Goal: Information Seeking & Learning: Learn about a topic

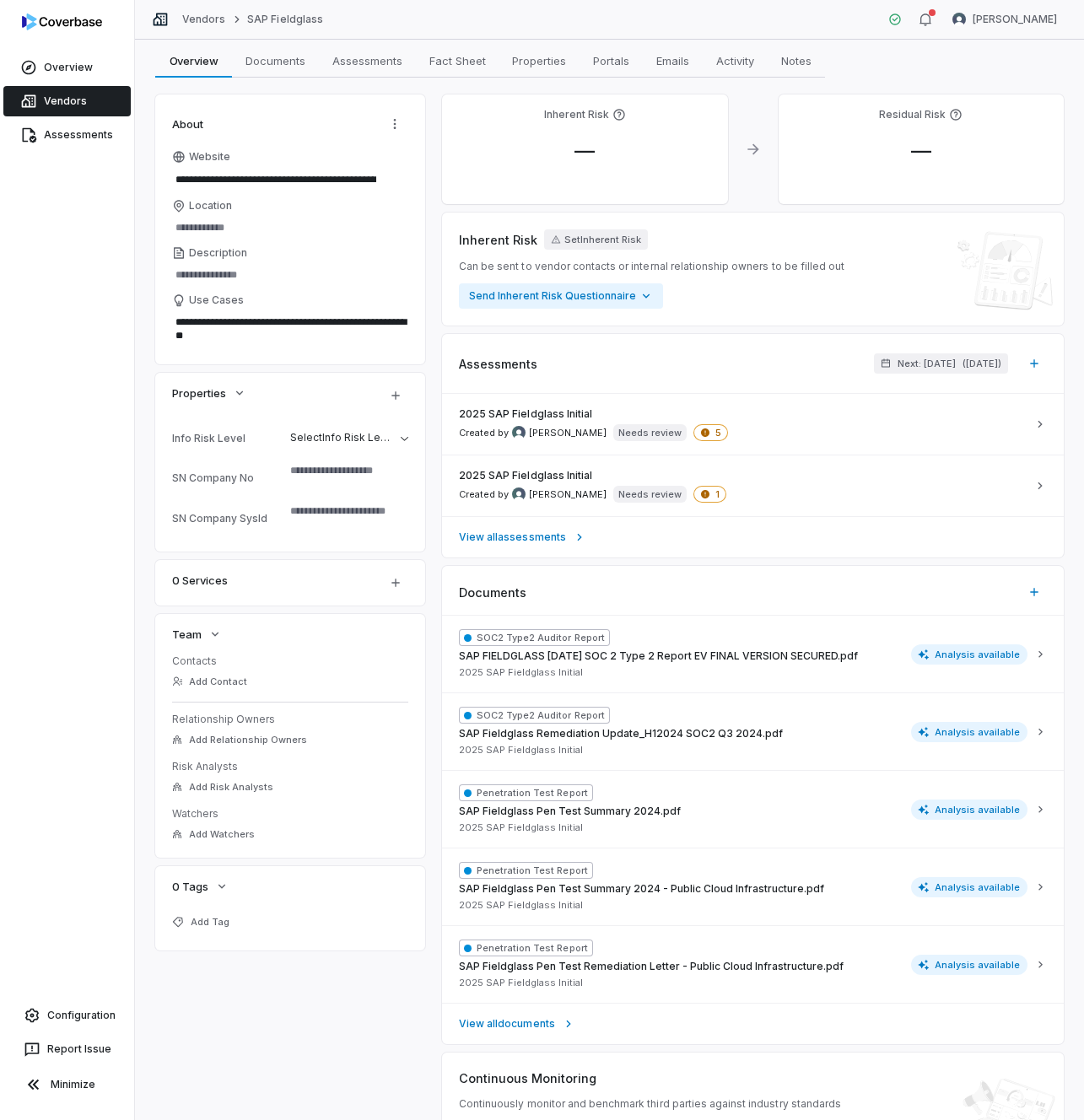
scroll to position [153, 0]
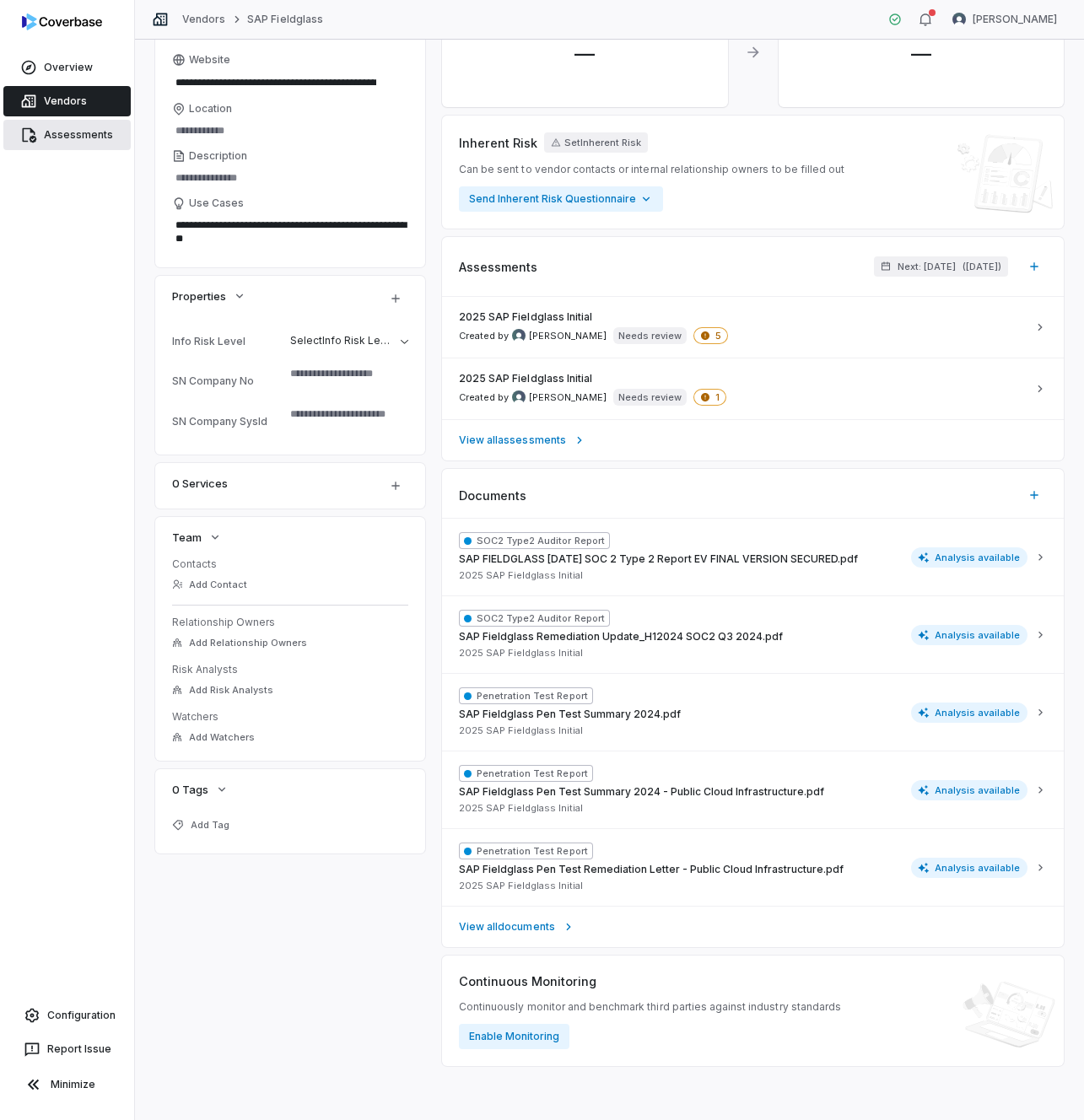
click at [71, 140] on link "Assessments" at bounding box center [67, 135] width 127 height 31
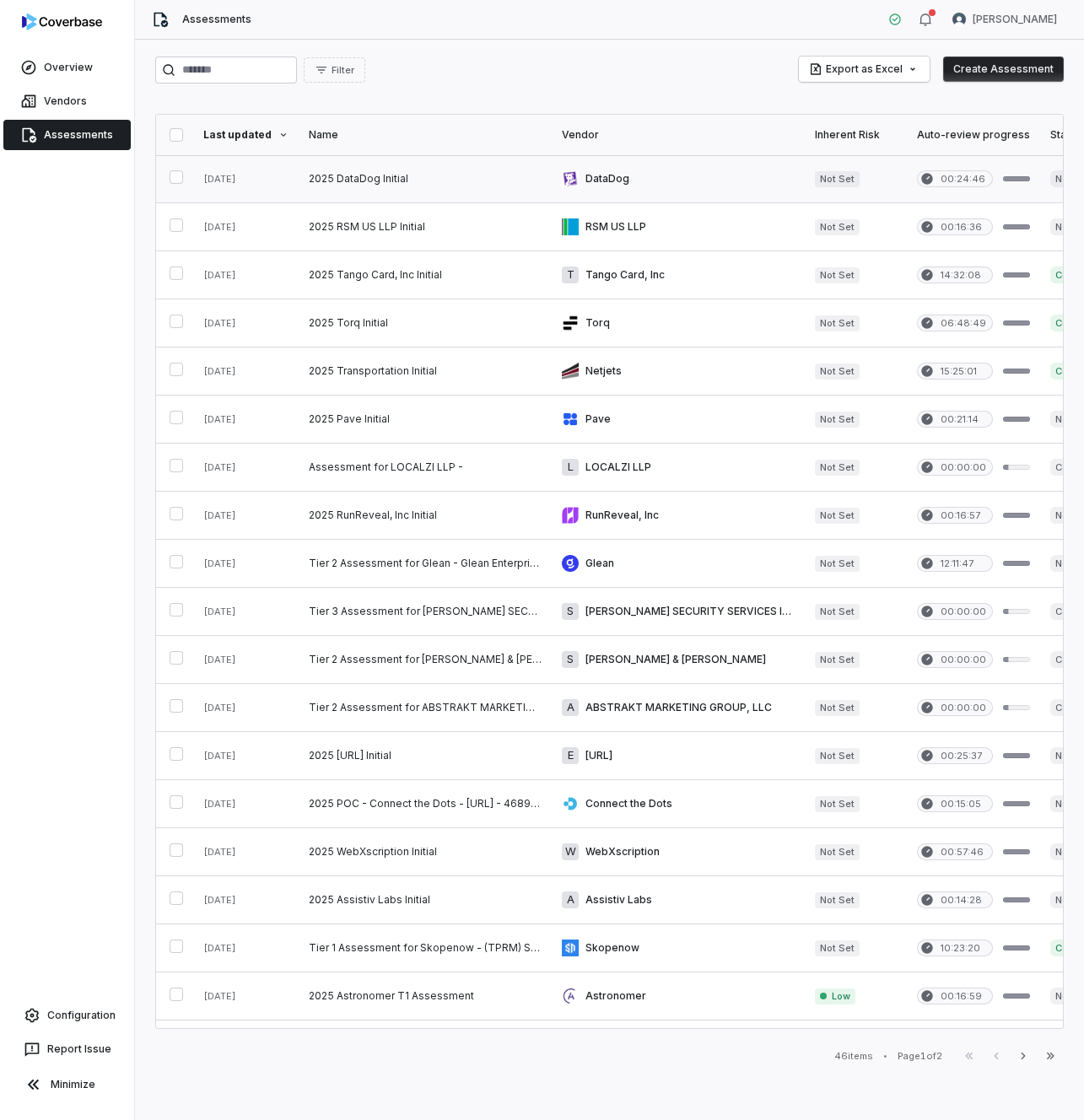
click at [299, 193] on link at bounding box center [425, 179] width 253 height 47
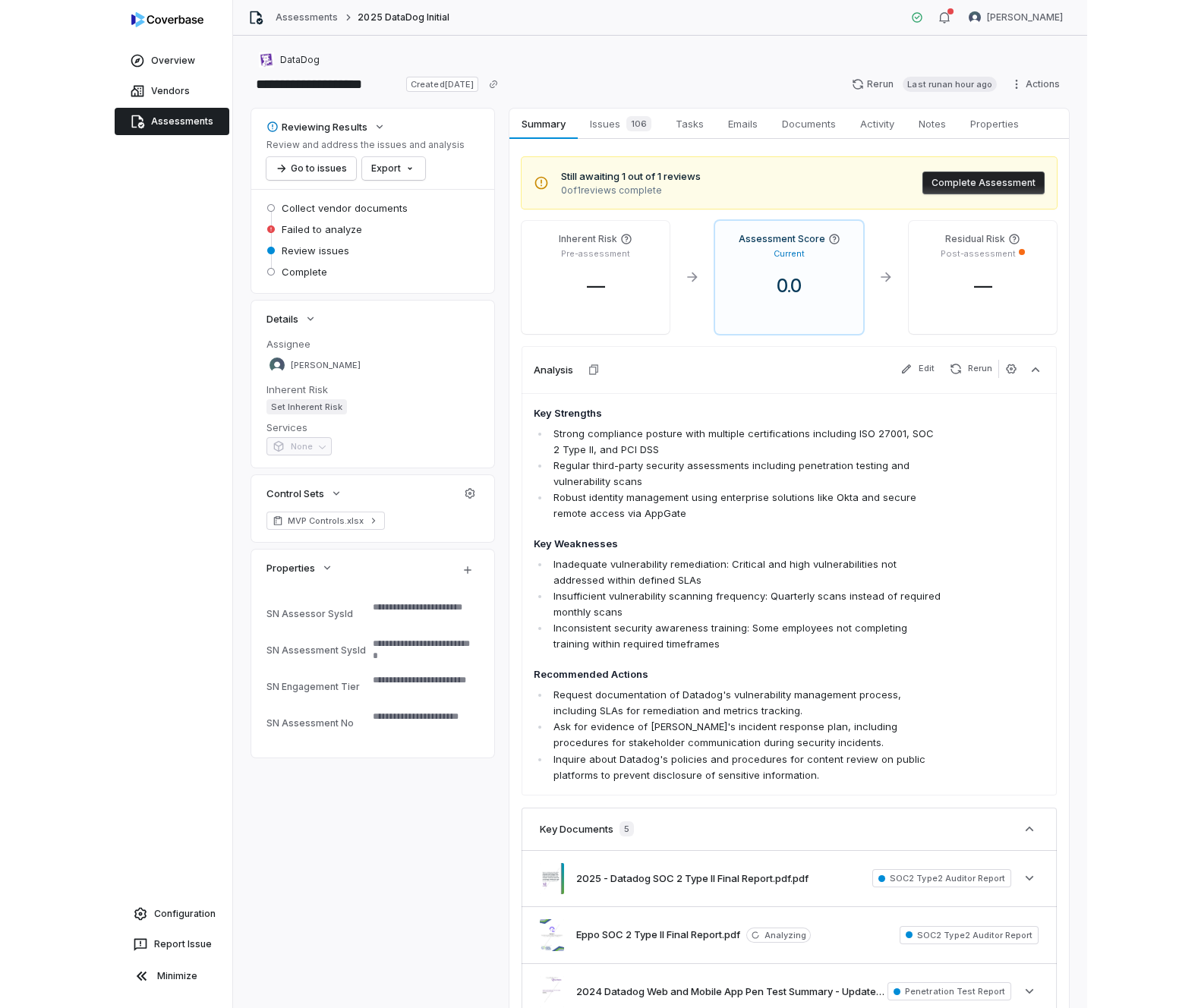
scroll to position [228, 0]
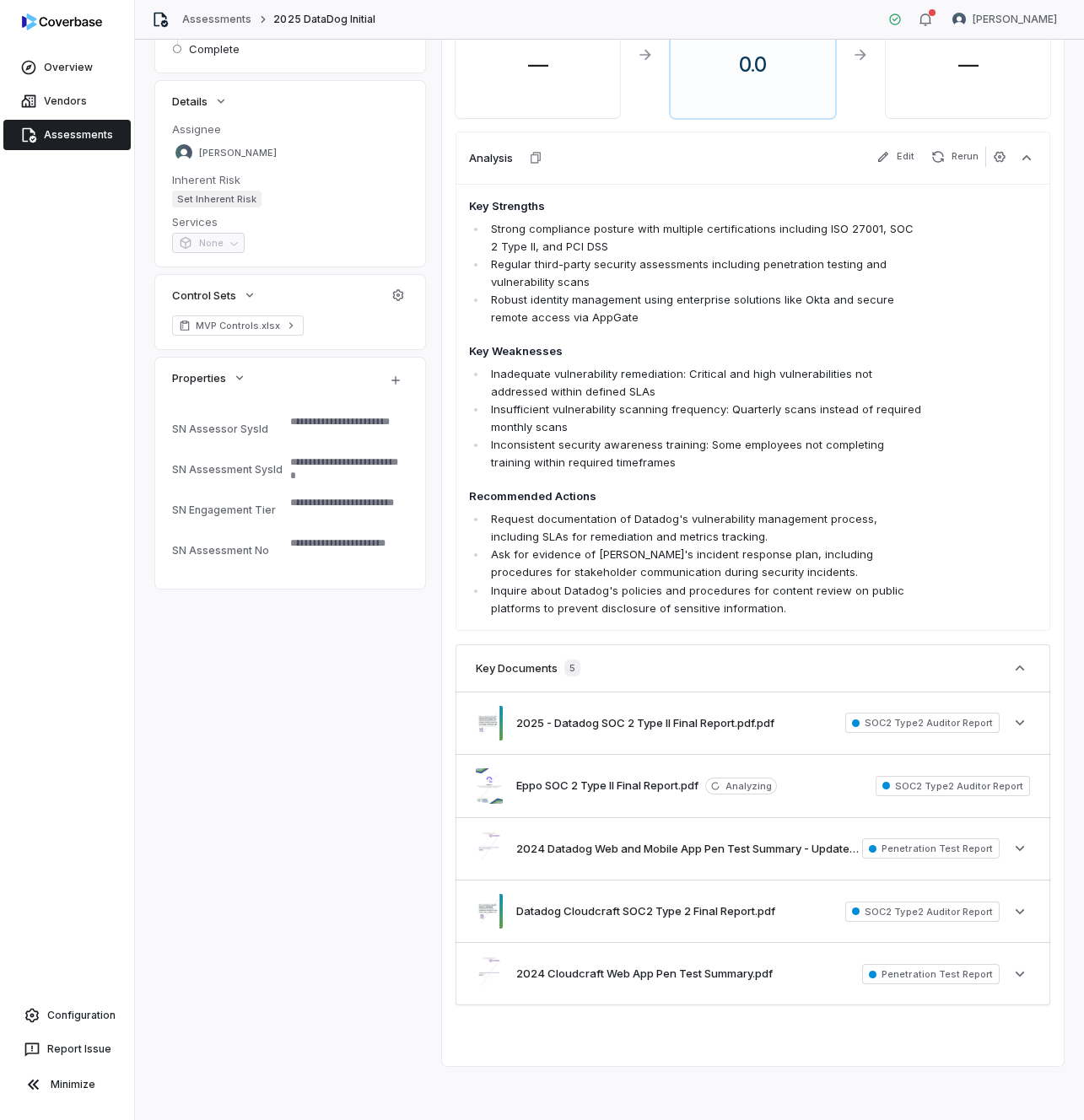
drag, startPoint x: 3, startPoint y: 269, endPoint x: -104, endPoint y: 268, distance: 107.0
click at [0, 268] on html "**********" at bounding box center [542, 560] width 1084 height 1120
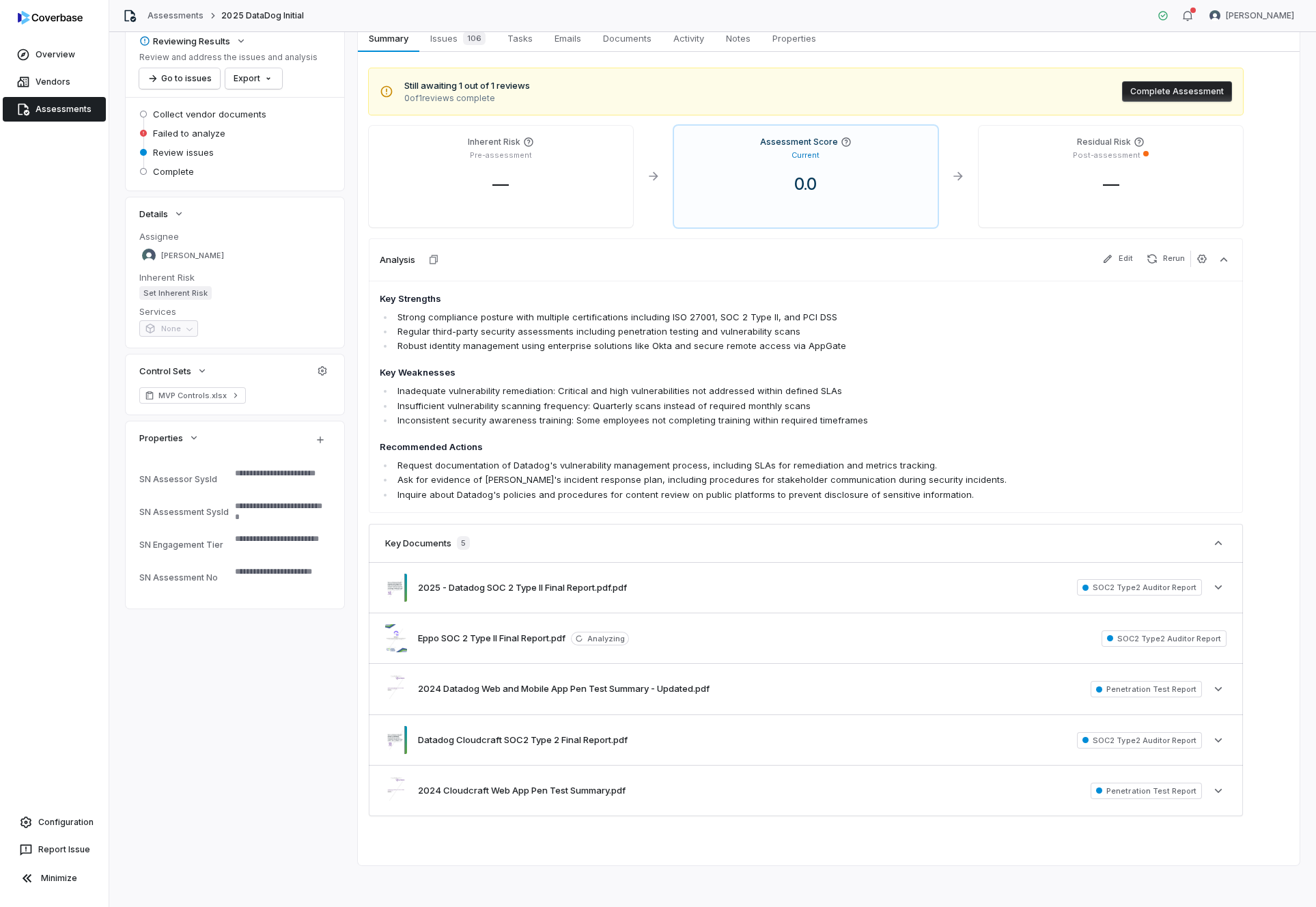
scroll to position [72, 0]
click at [694, 734] on div "Datadog Cloudcraft SOC2 Type 2 Final Report.pdf SOC2 Type2 Auditor Report See m…" at bounding box center [806, 741] width 874 height 50
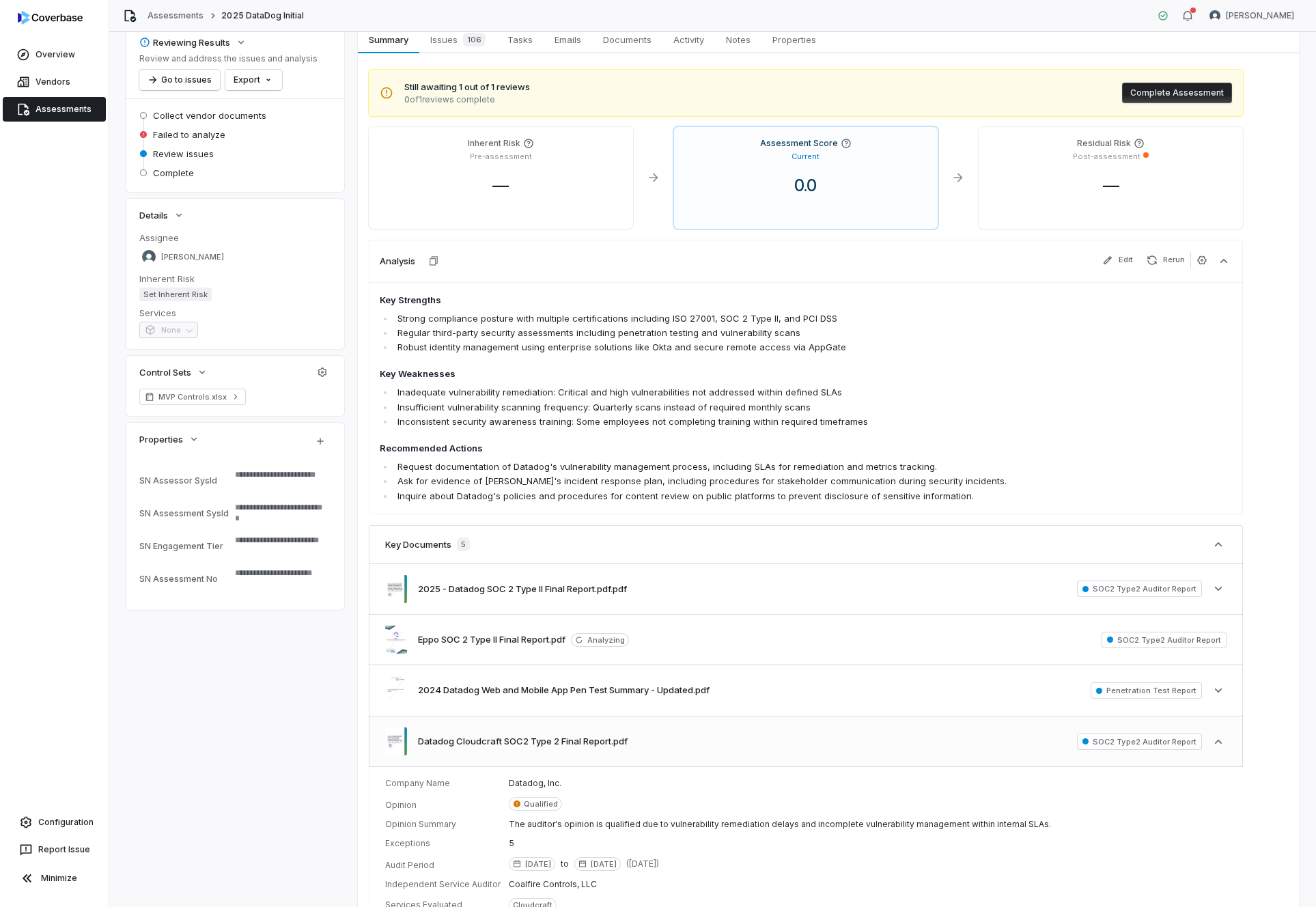
click at [694, 734] on div "Datadog Cloudcraft SOC2 Type 2 Final Report.pdf SOC2 Type2 Auditor Report See l…" at bounding box center [806, 741] width 874 height 50
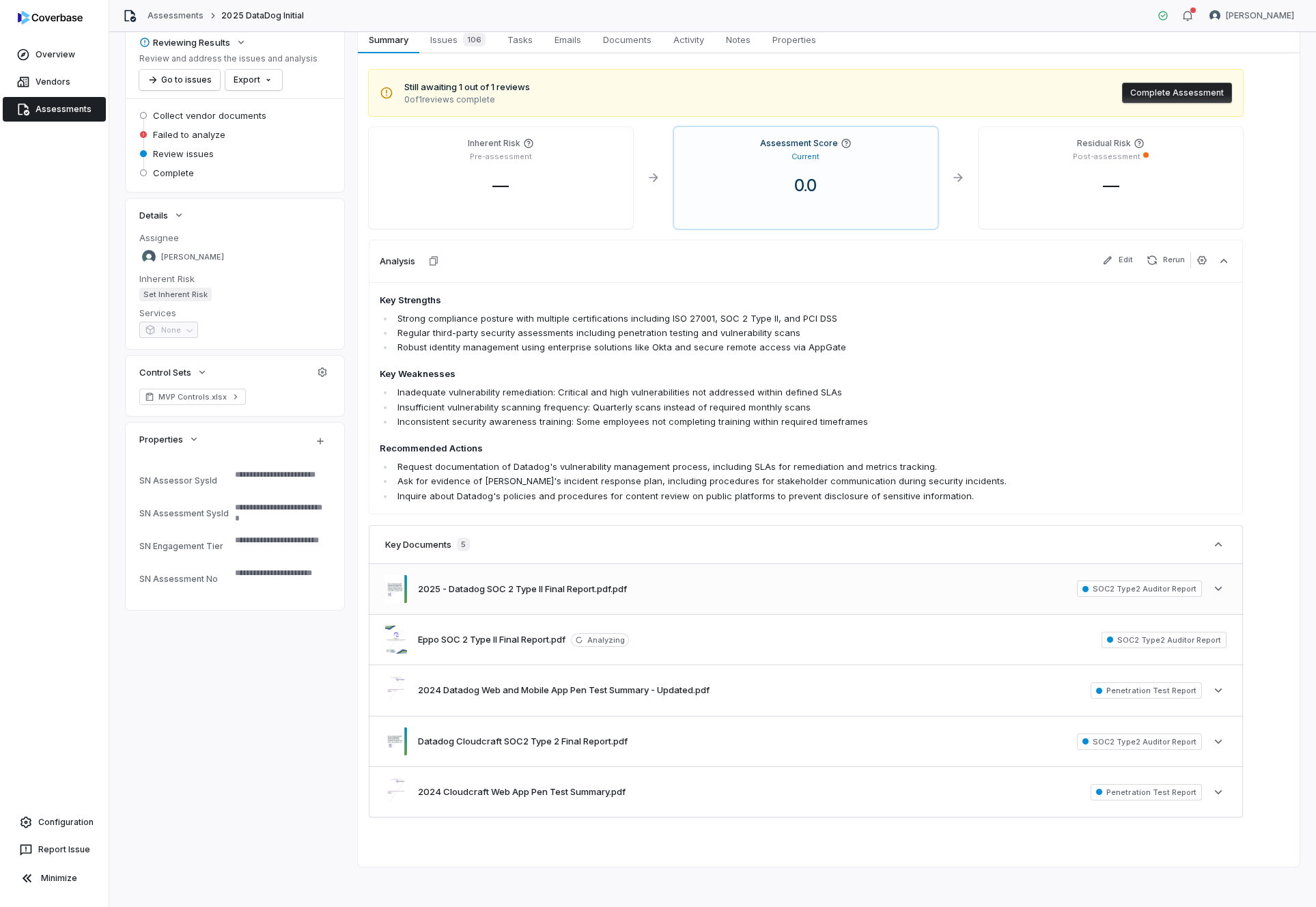
click at [684, 597] on div "2025 - Datadog SOC 2 Type II Final Report.pdf.pdf SOC2 Type2 Auditor Report See…" at bounding box center [806, 589] width 874 height 50
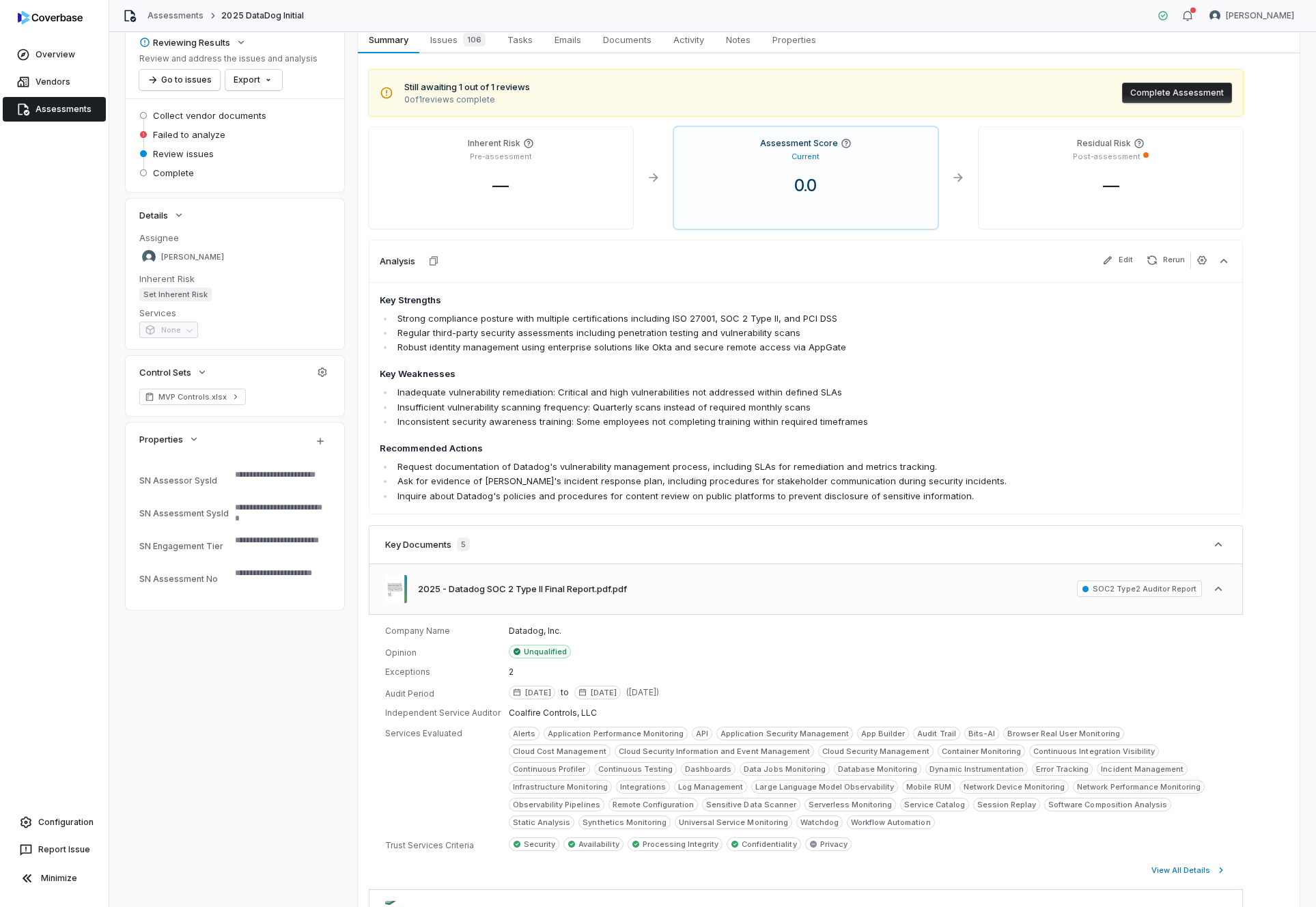
click at [684, 597] on div "2025 - Datadog SOC 2 Type II Final Report.pdf.pdf SOC2 Type2 Auditor Report See…" at bounding box center [806, 589] width 874 height 50
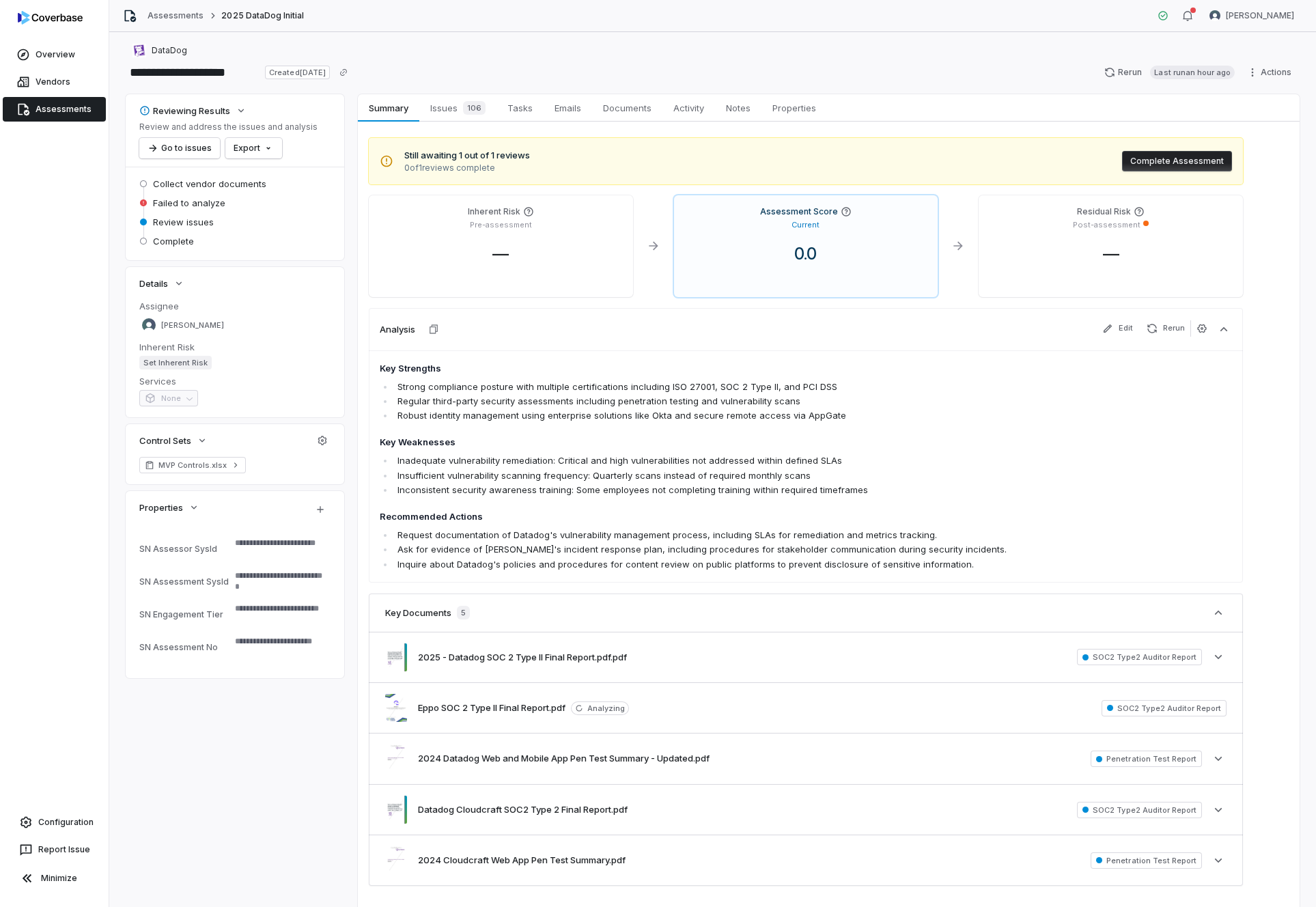
scroll to position [0, 0]
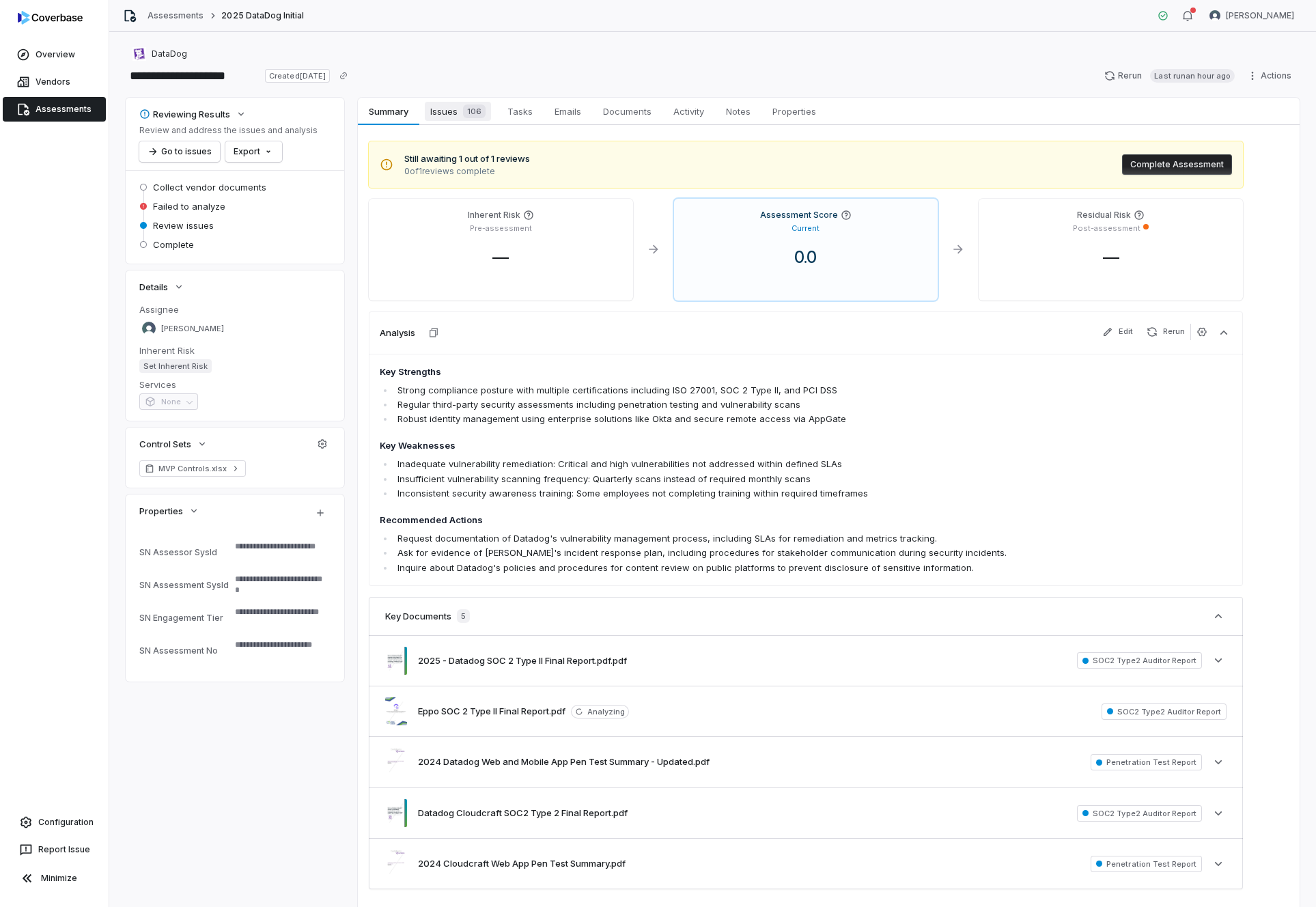
click at [459, 109] on div "106" at bounding box center [471, 111] width 28 height 14
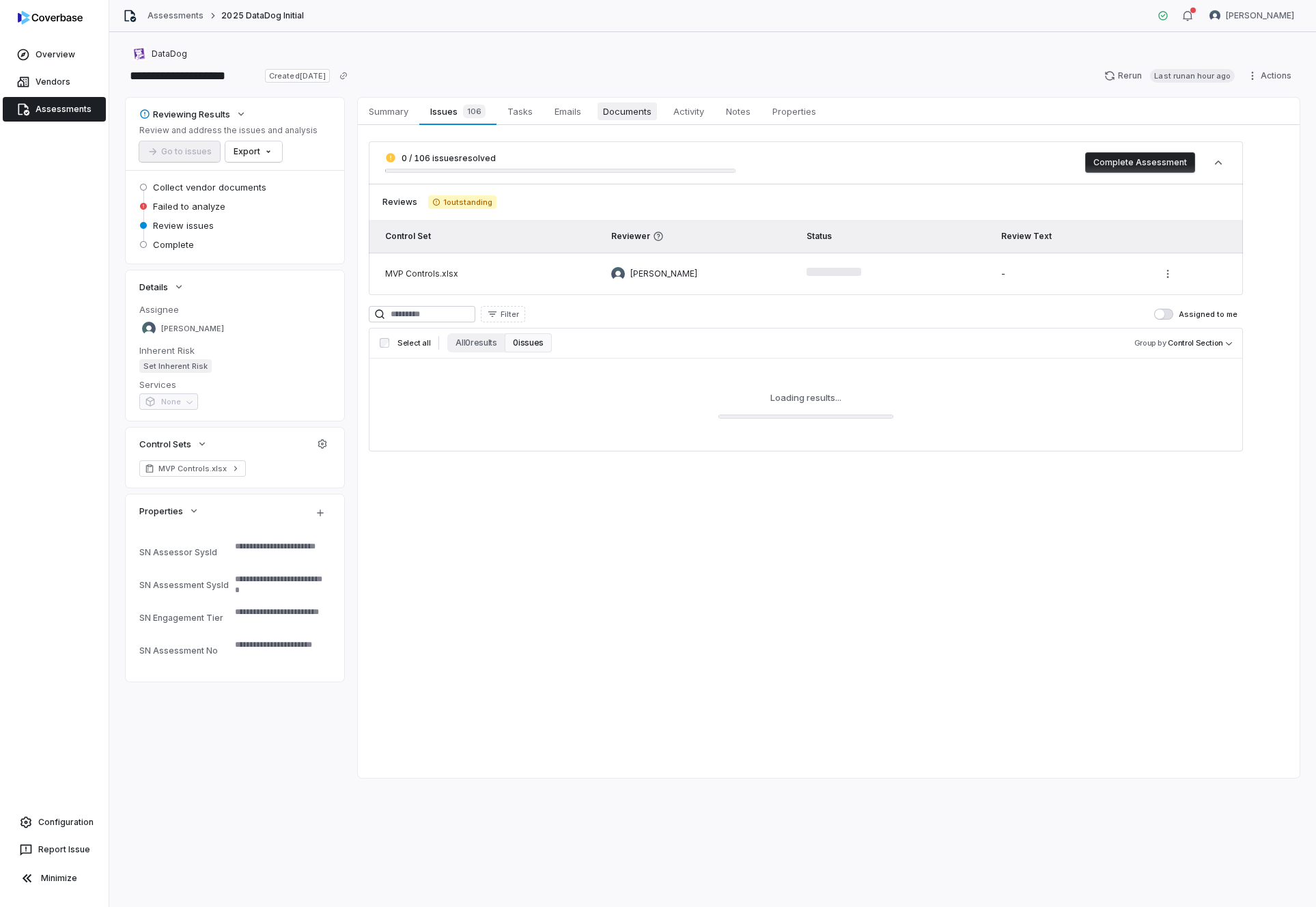
click at [625, 105] on span "Documents" at bounding box center [627, 111] width 60 height 18
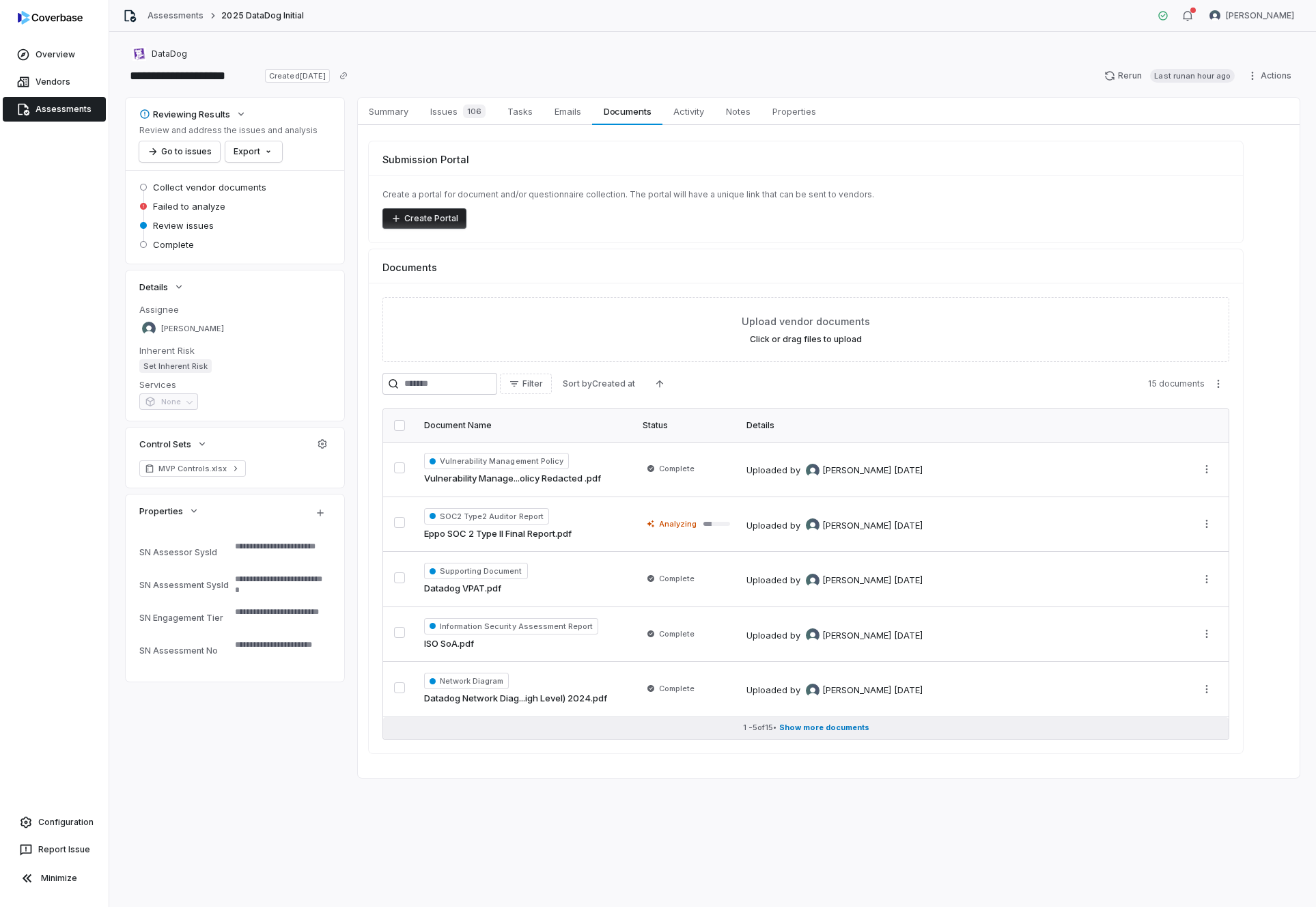
click at [825, 725] on span "Show more documents" at bounding box center [824, 728] width 90 height 11
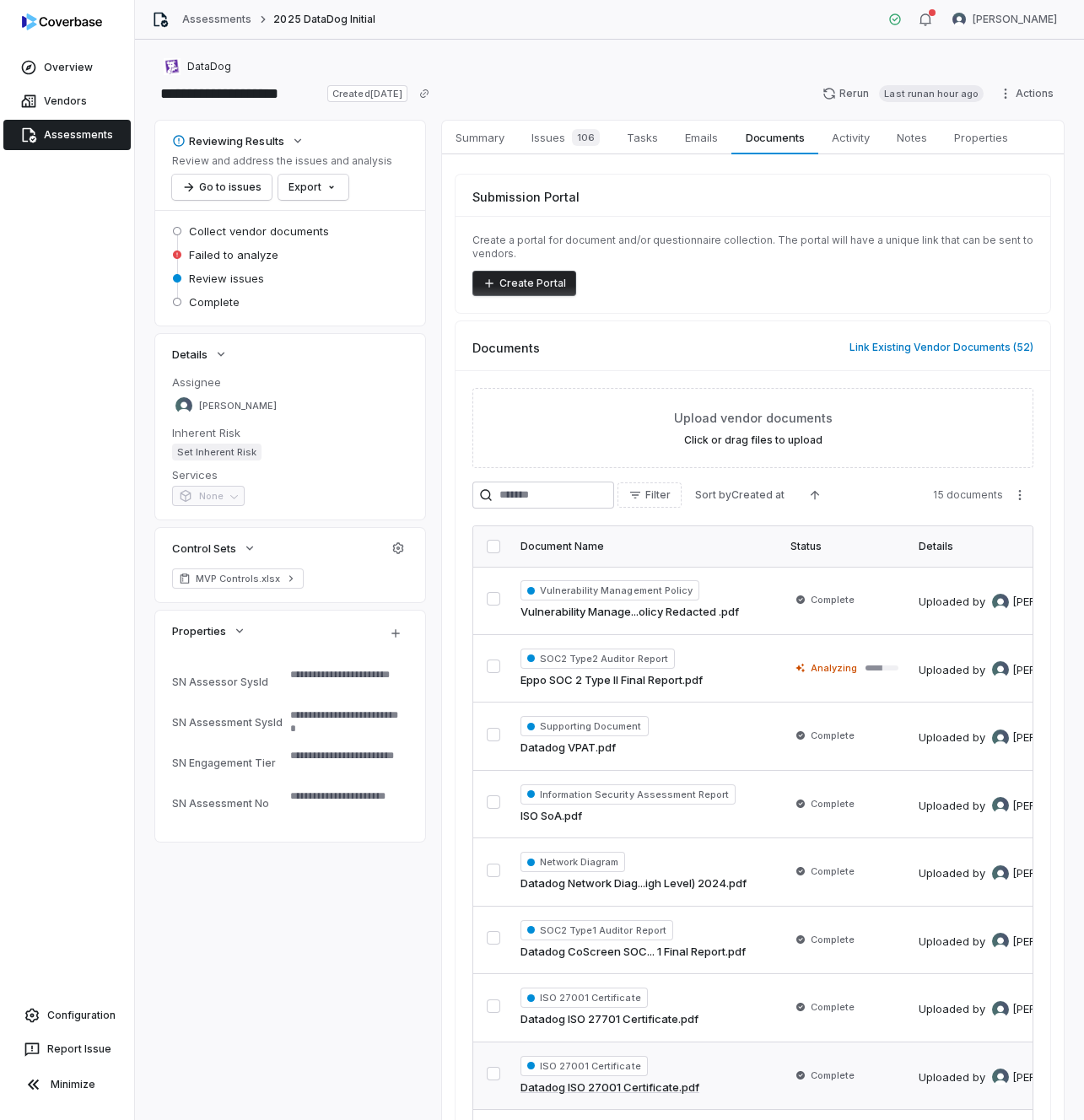
type textarea "*"
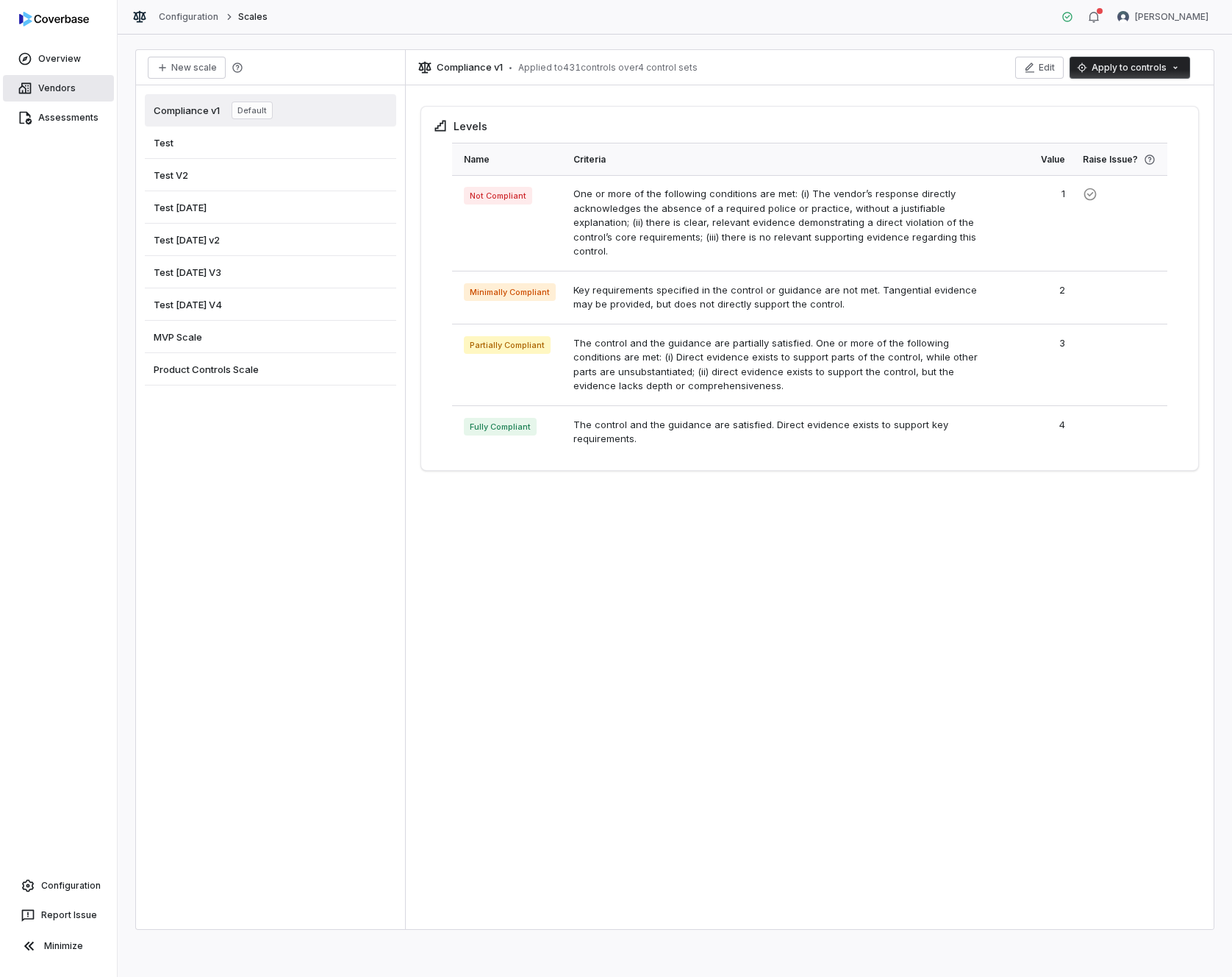
click at [54, 83] on link "Vendors" at bounding box center [58, 88] width 111 height 27
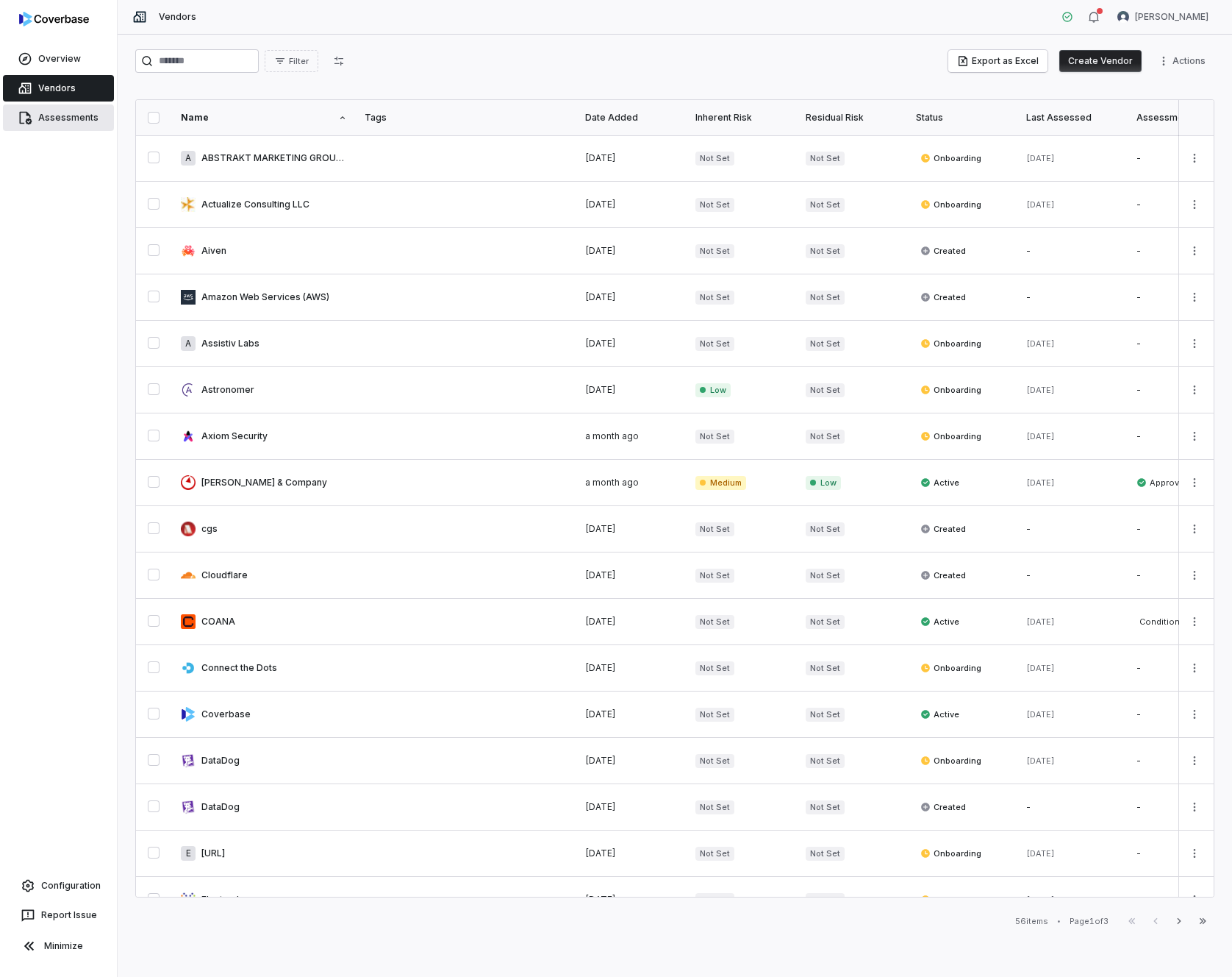
click at [62, 130] on link "Assessments" at bounding box center [58, 118] width 111 height 27
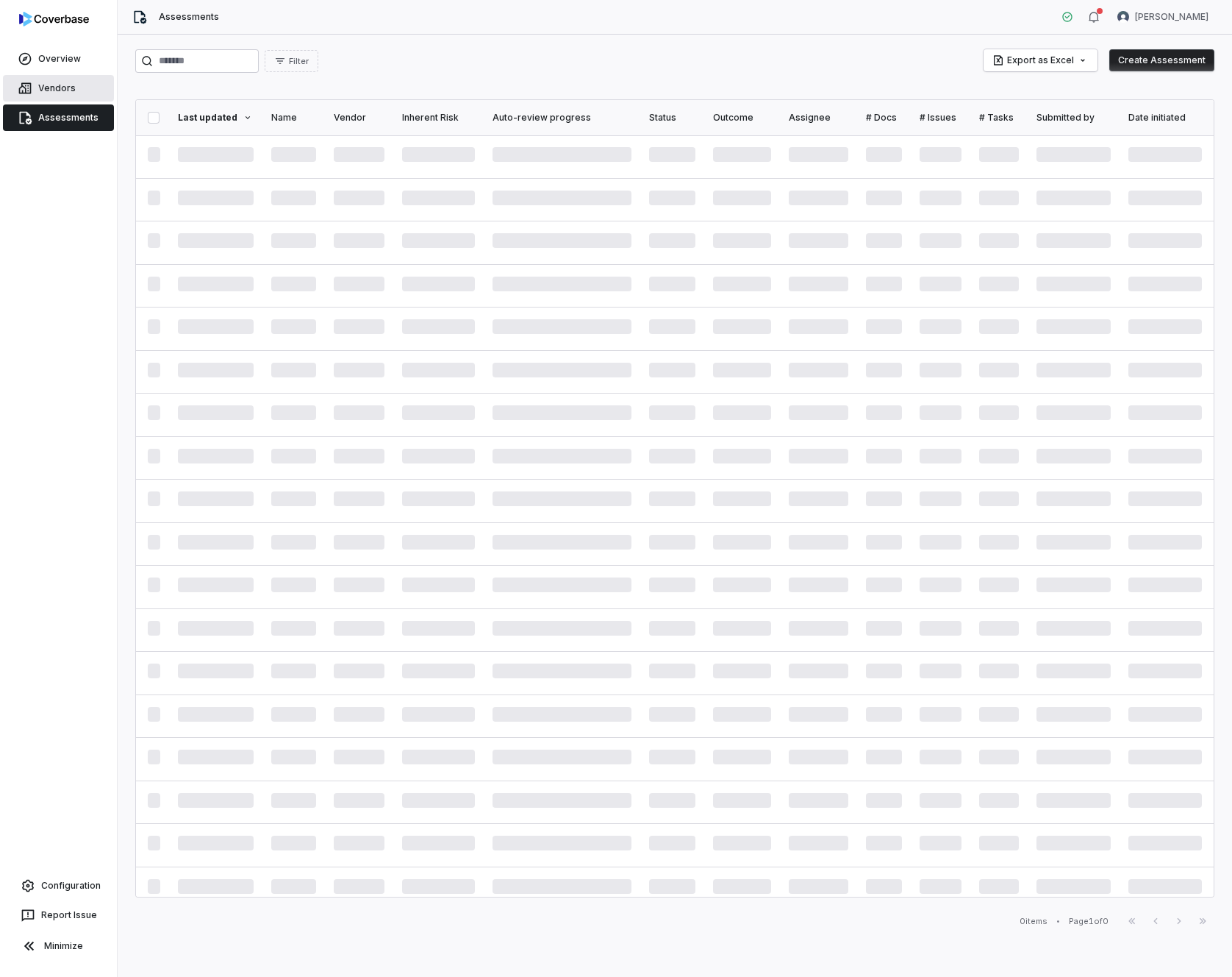
click at [62, 93] on link "Vendors" at bounding box center [58, 88] width 111 height 27
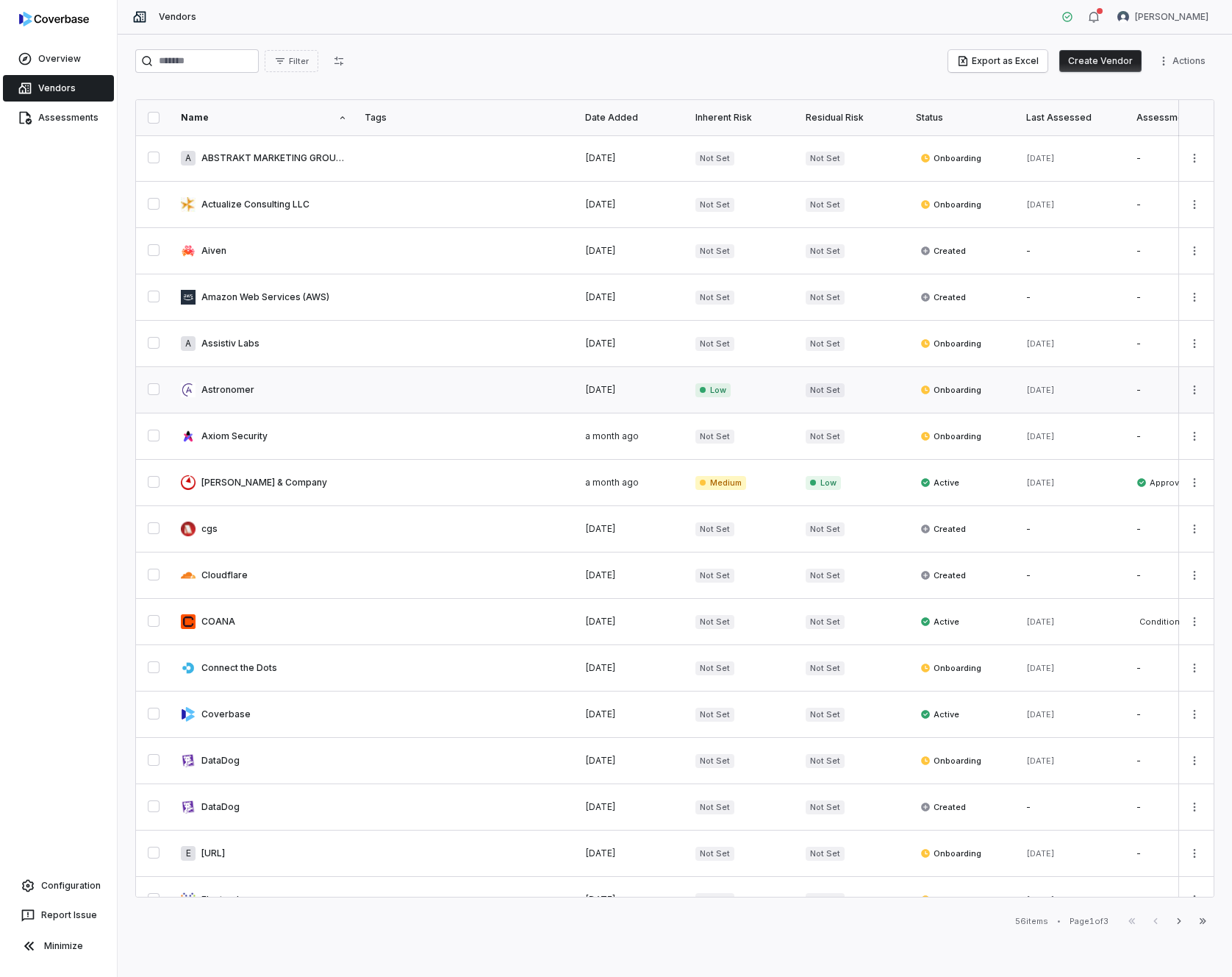
click at [337, 398] on link at bounding box center [264, 390] width 184 height 45
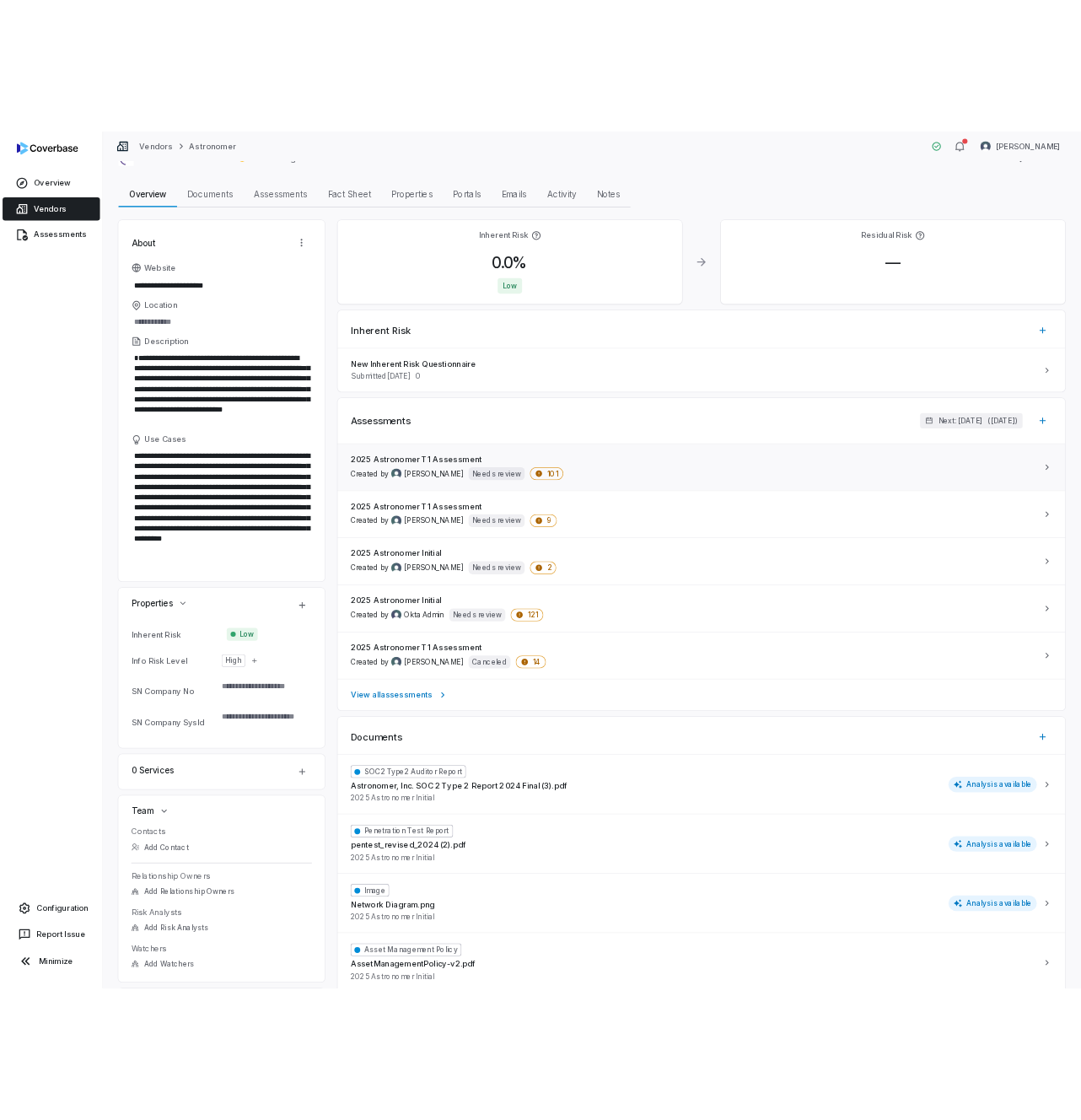
scroll to position [42, 0]
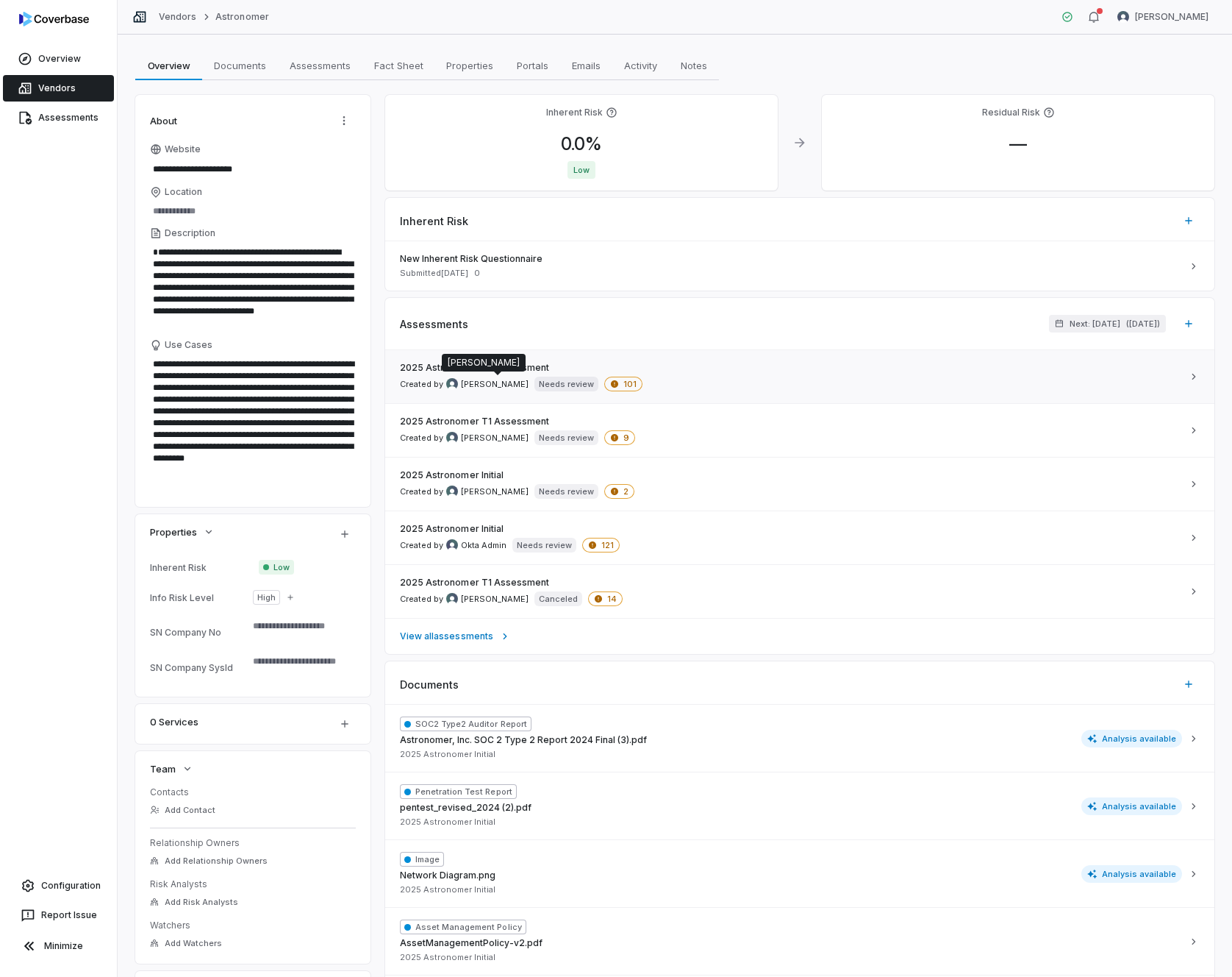
click at [496, 381] on span "[PERSON_NAME]" at bounding box center [494, 385] width 67 height 11
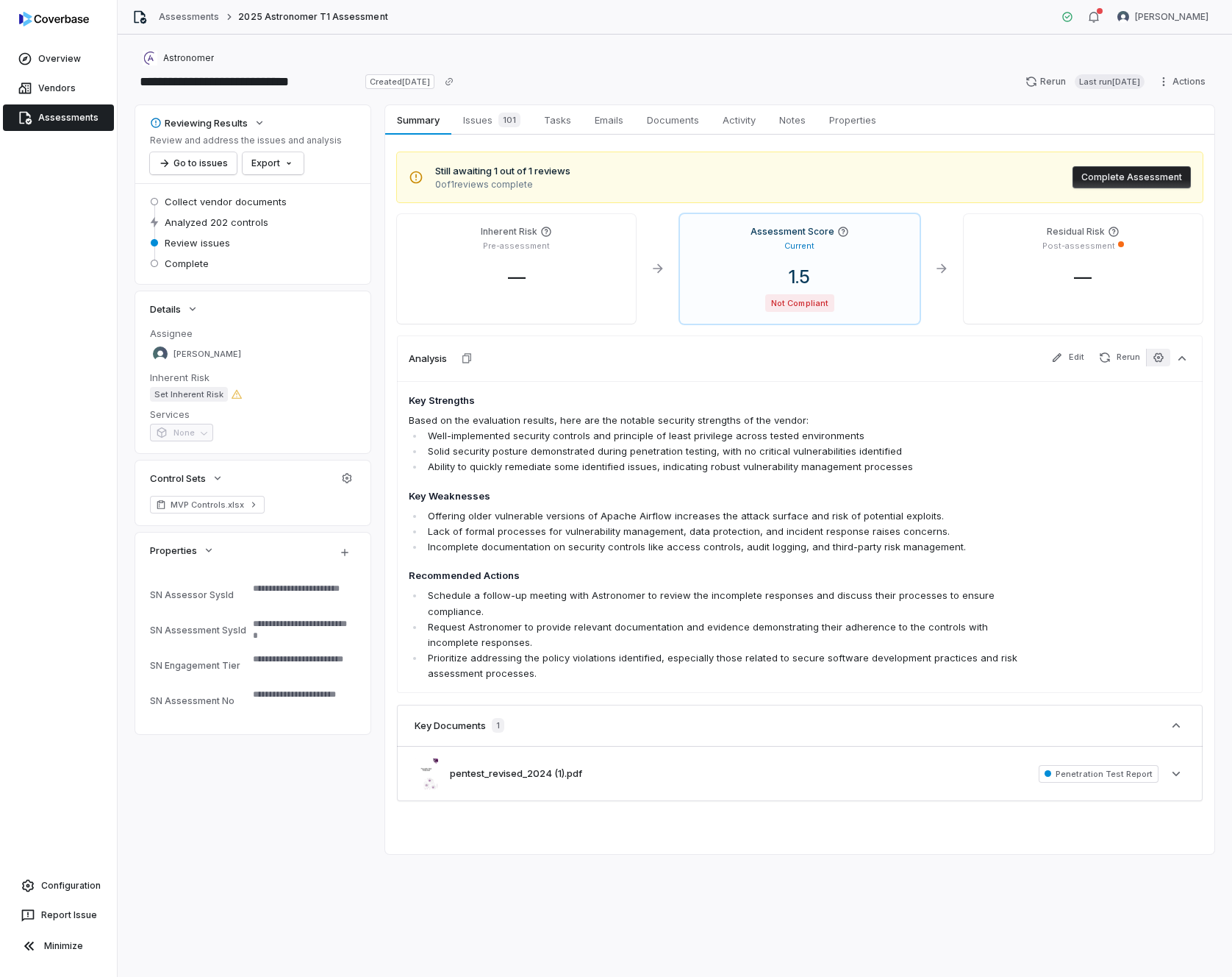
click at [940, 362] on icon "button" at bounding box center [1158, 357] width 12 height 12
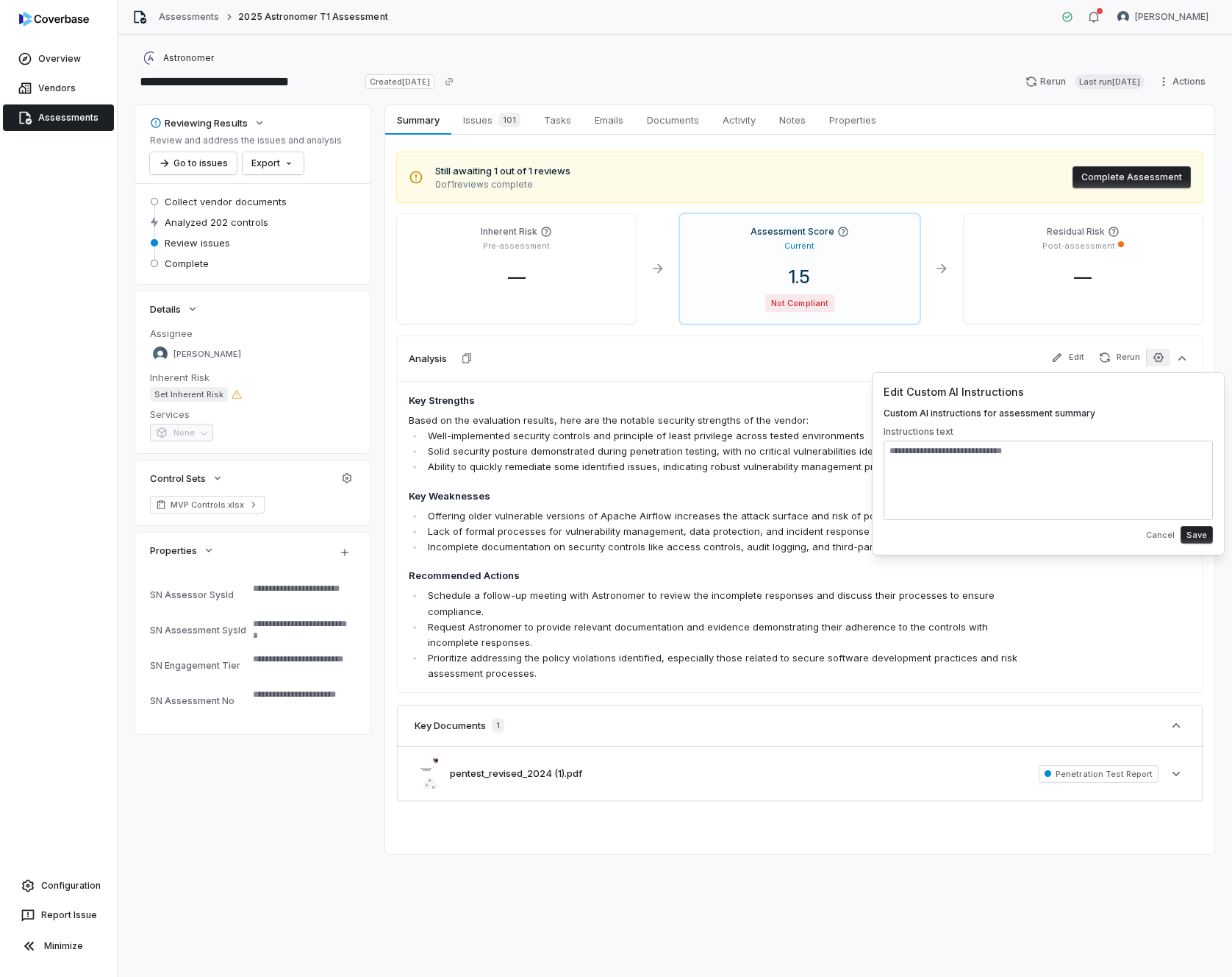
click at [940, 362] on icon "button" at bounding box center [1158, 357] width 12 height 12
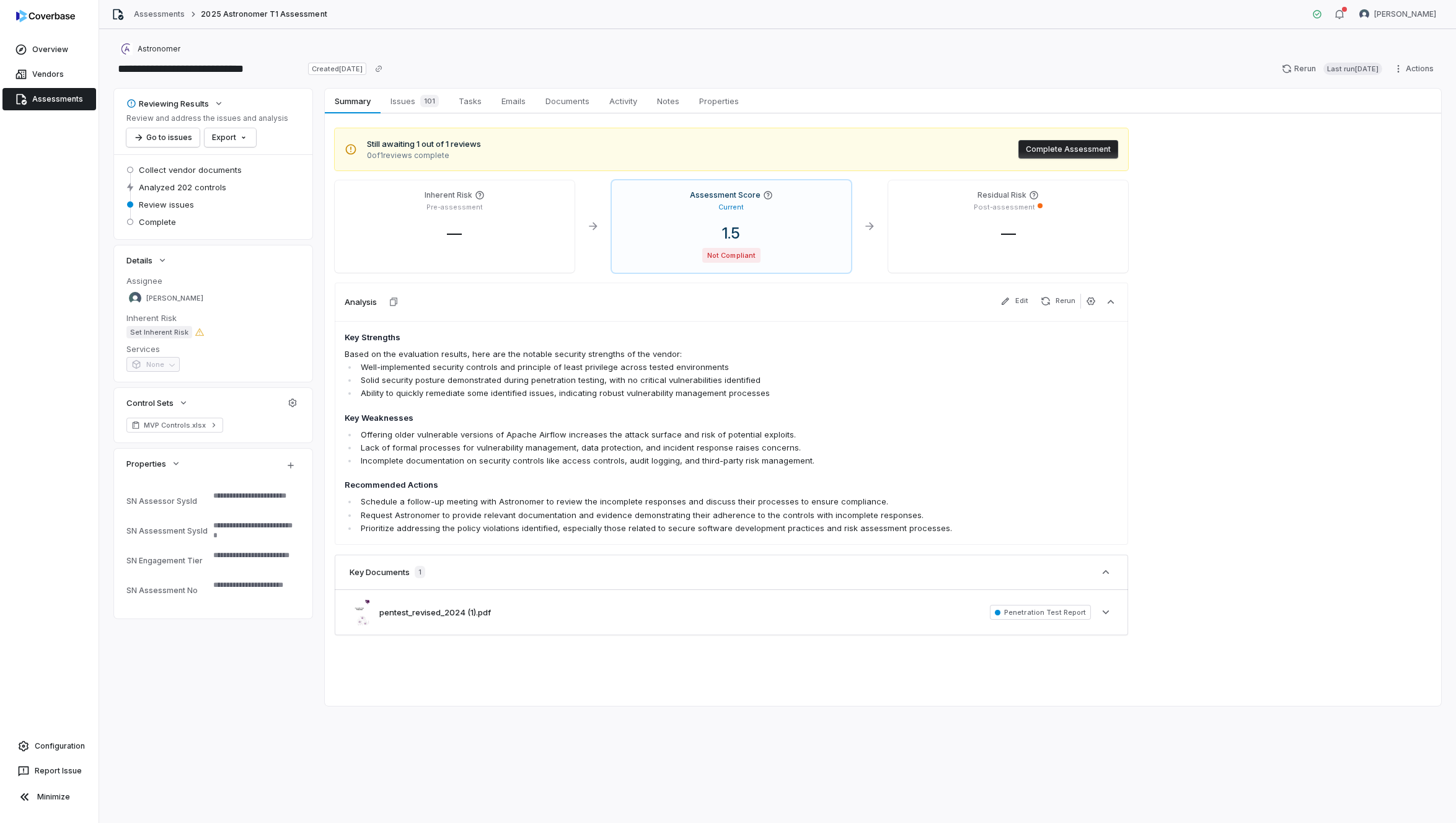
type textarea "*"
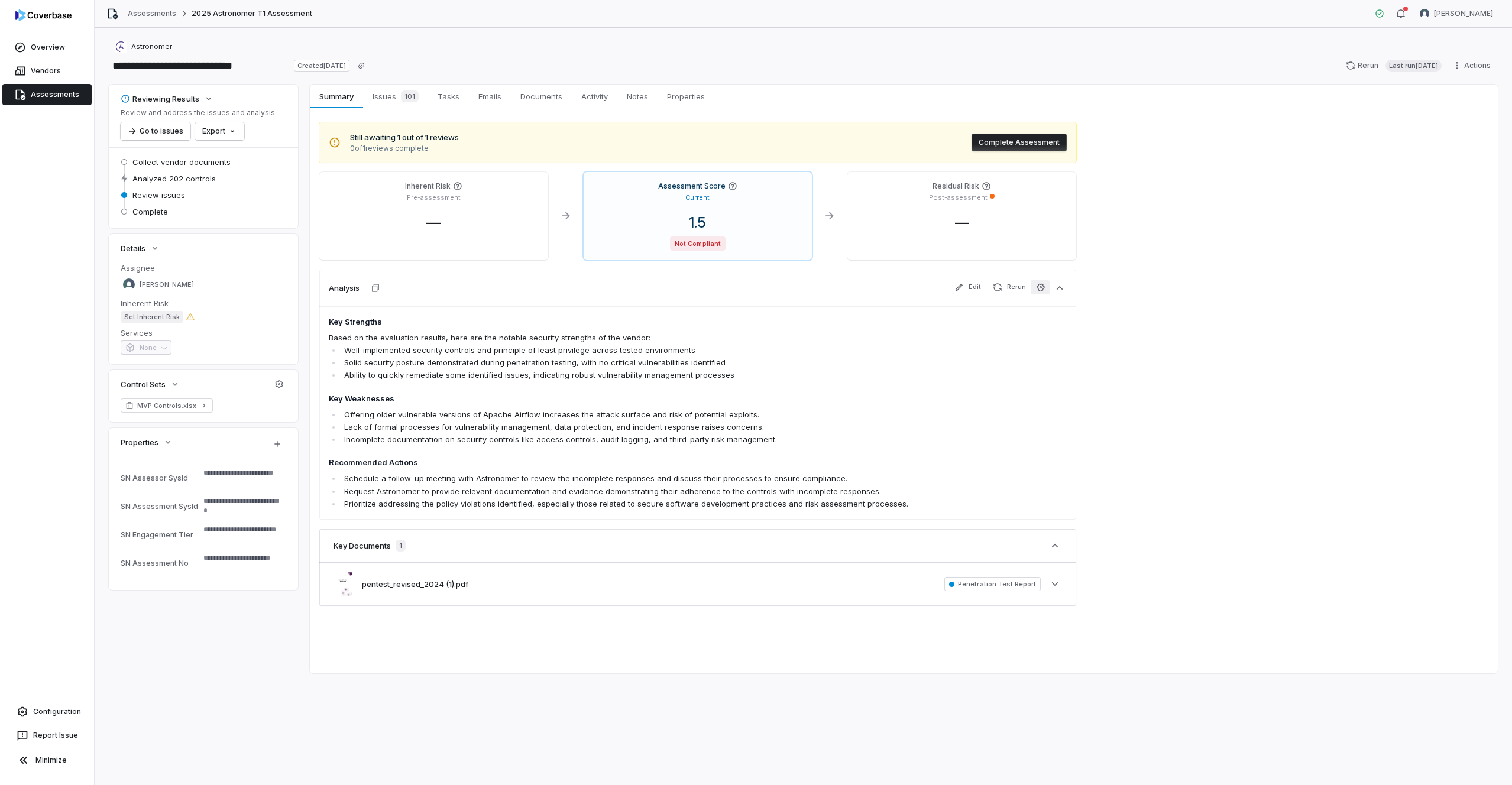
click at [756, 285] on icon "button" at bounding box center [1040, 287] width 10 height 10
drag, startPoint x: 924, startPoint y: 364, endPoint x: 942, endPoint y: 366, distance: 18.1
click at [756, 366] on textarea at bounding box center [1040, 386] width 265 height 64
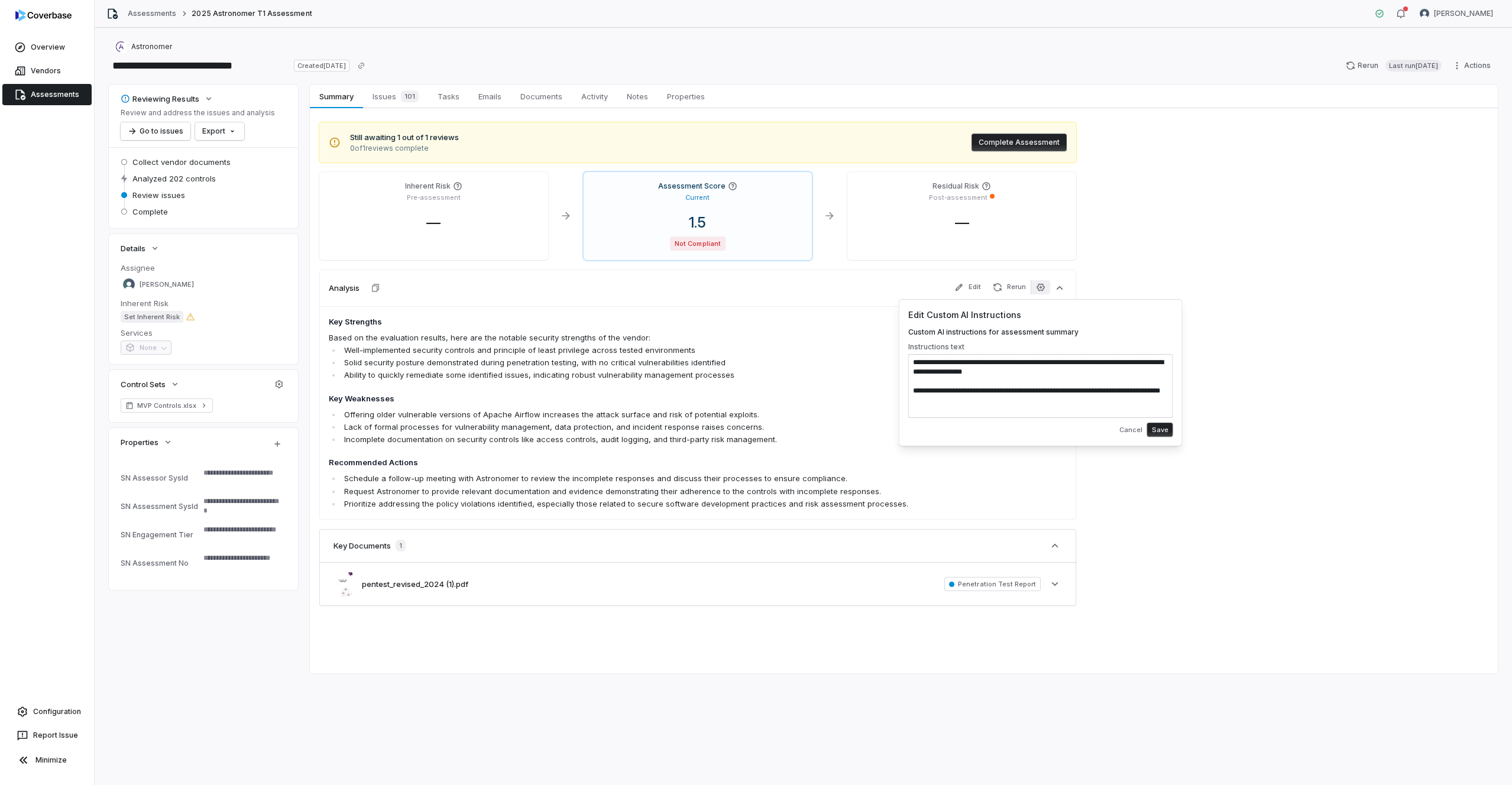
type textarea "**********"
type textarea "*"
drag, startPoint x: 954, startPoint y: 406, endPoint x: 909, endPoint y: 357, distance: 66.5
click at [756, 357] on textarea "**********" at bounding box center [1040, 386] width 265 height 64
click at [756, 427] on button "Cancel" at bounding box center [1131, 430] width 30 height 22
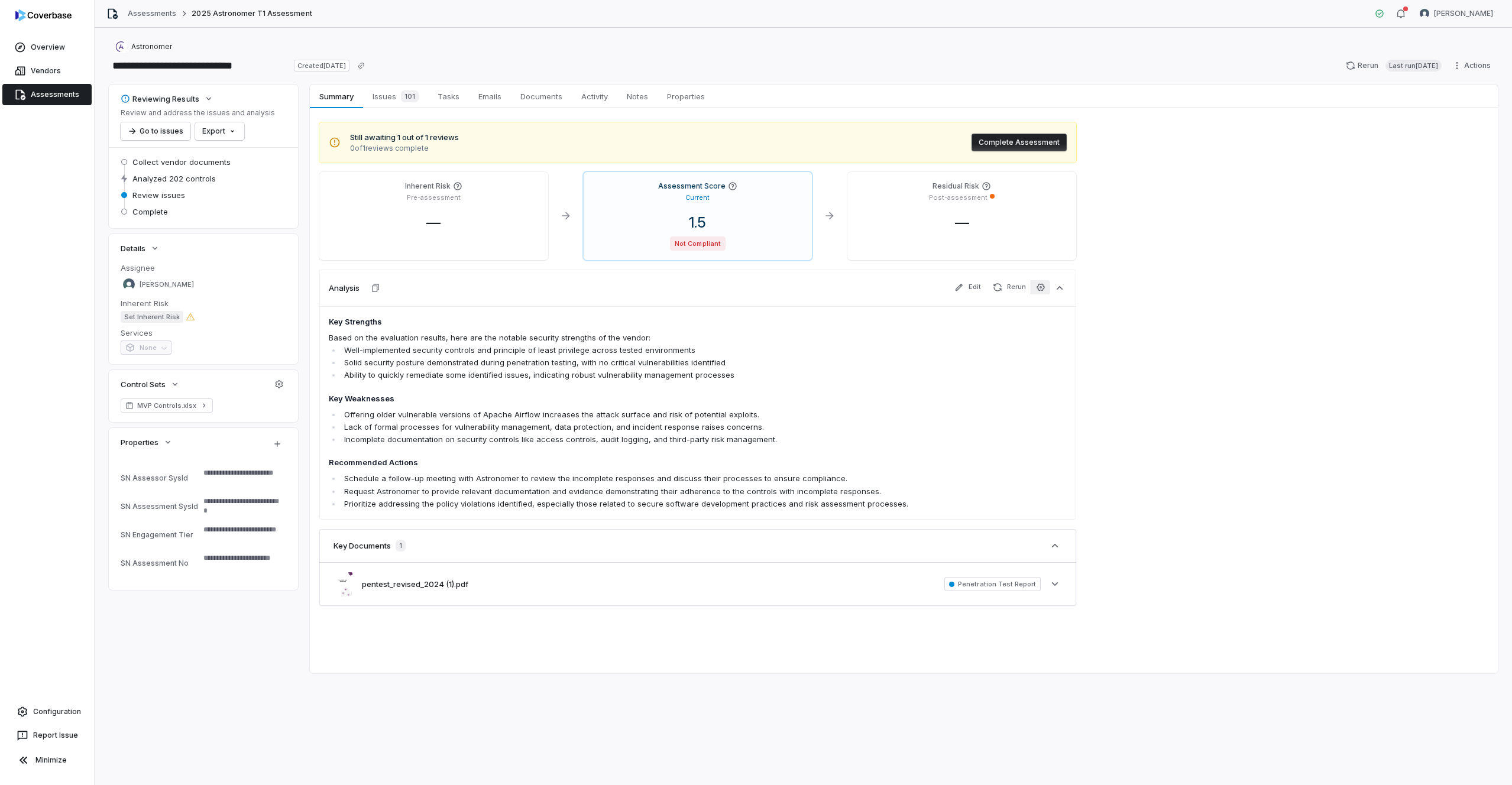
click at [756, 286] on icon "button" at bounding box center [1040, 287] width 8 height 8
click at [756, 434] on button "Cancel" at bounding box center [1131, 430] width 30 height 22
click at [2, 193] on div "Overview Vendors Assessments Configuration Report Issue Minimize" at bounding box center [47, 392] width 94 height 785
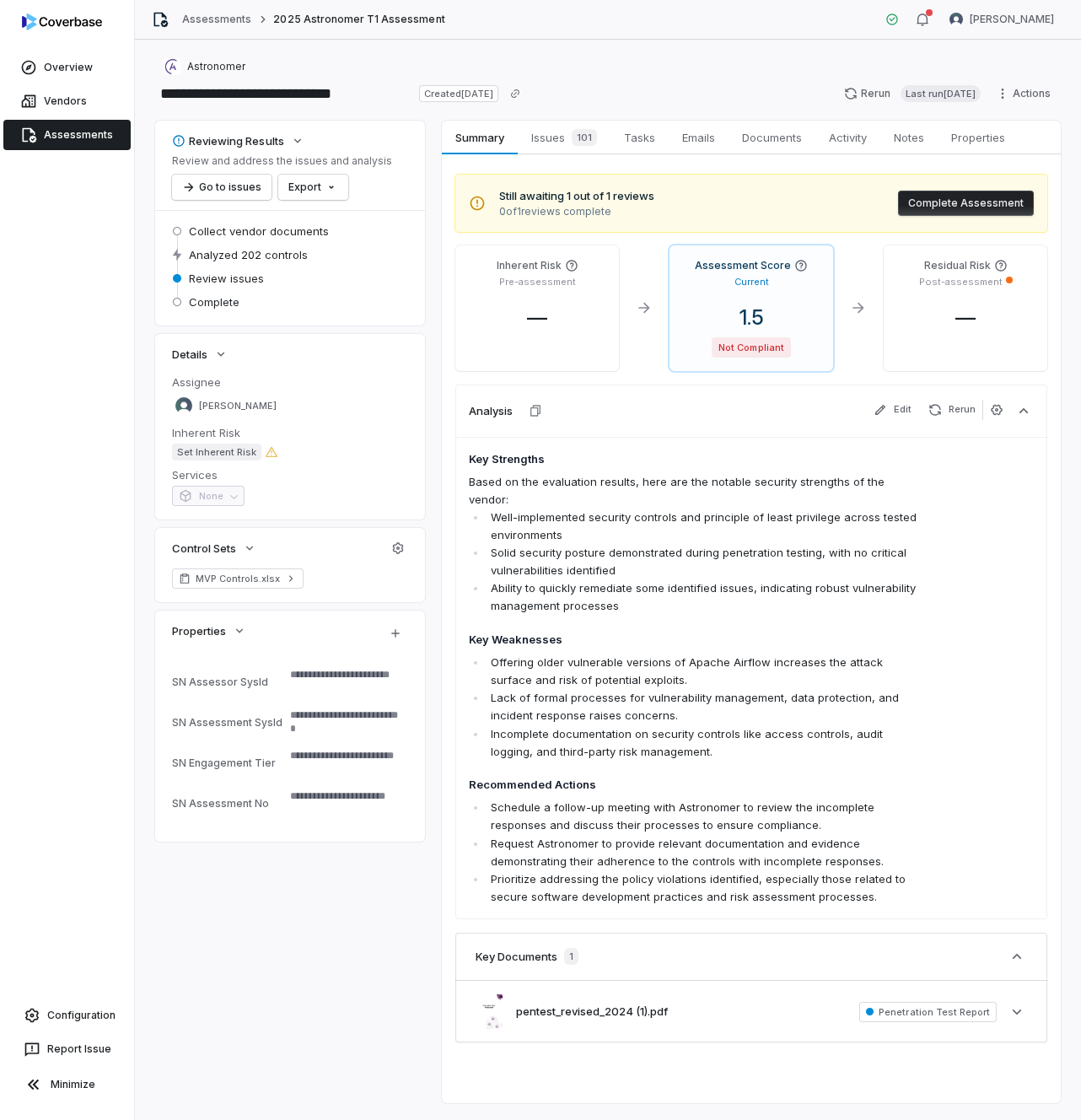
type textarea "*"
